Goal: Information Seeking & Learning: Learn about a topic

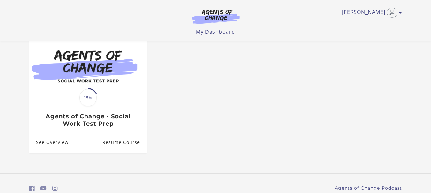
scroll to position [64, 0]
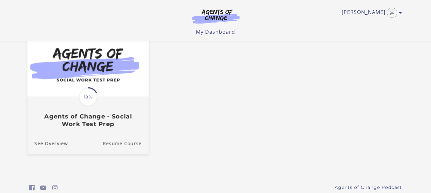
click at [125, 145] on link "Resume Course" at bounding box center [126, 143] width 46 height 21
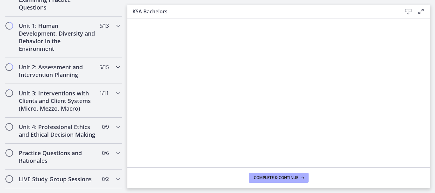
scroll to position [446, 0]
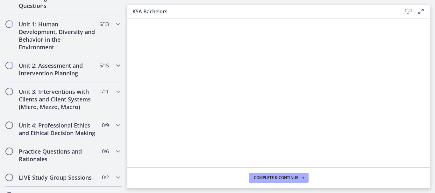
click at [115, 64] on icon "Chapters" at bounding box center [118, 66] width 8 height 8
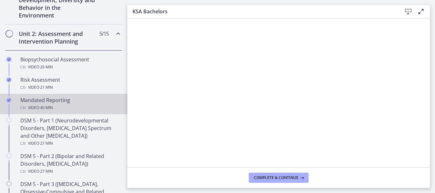
scroll to position [217, 0]
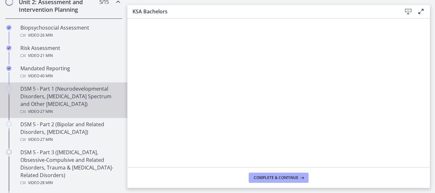
click at [85, 96] on div "DSM 5 - Part 1 (Neurodevelopmental Disorders, [MEDICAL_DATA] Spectrum and Other…" at bounding box center [69, 100] width 99 height 31
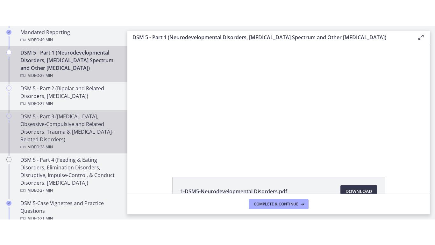
scroll to position [280, 0]
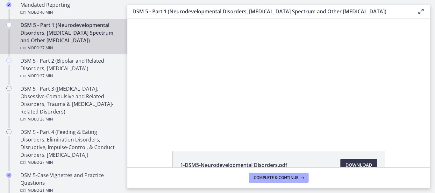
click at [421, 11] on icon at bounding box center [421, 12] width 8 height 8
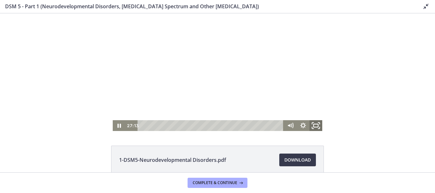
click at [314, 125] on icon "Fullscreen" at bounding box center [315, 126] width 15 height 13
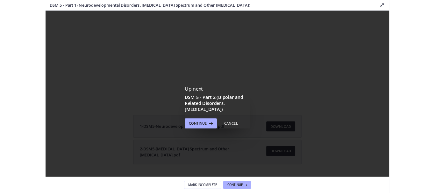
scroll to position [0, 0]
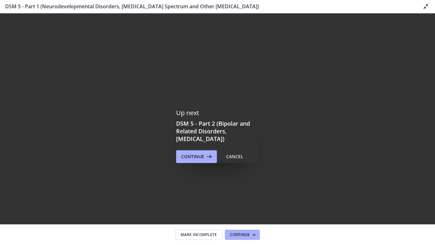
click at [339, 50] on div at bounding box center [217, 135] width 435 height 245
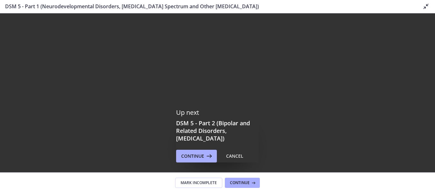
click at [425, 5] on icon at bounding box center [427, 7] width 8 height 8
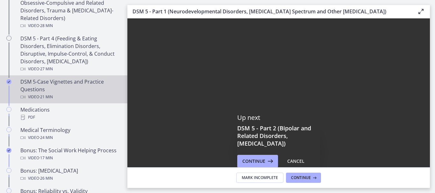
scroll to position [376, 0]
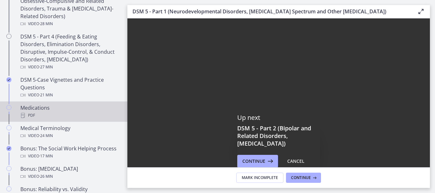
click at [72, 109] on div "Medications PDF" at bounding box center [69, 111] width 99 height 15
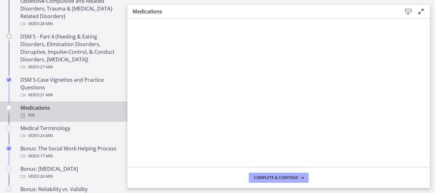
scroll to position [376, 0]
click at [304, 7] on div "Medications Download Enable fullscreen" at bounding box center [278, 11] width 303 height 13
click at [409, 10] on icon at bounding box center [409, 12] width 8 height 8
